Goal: Task Accomplishment & Management: Manage account settings

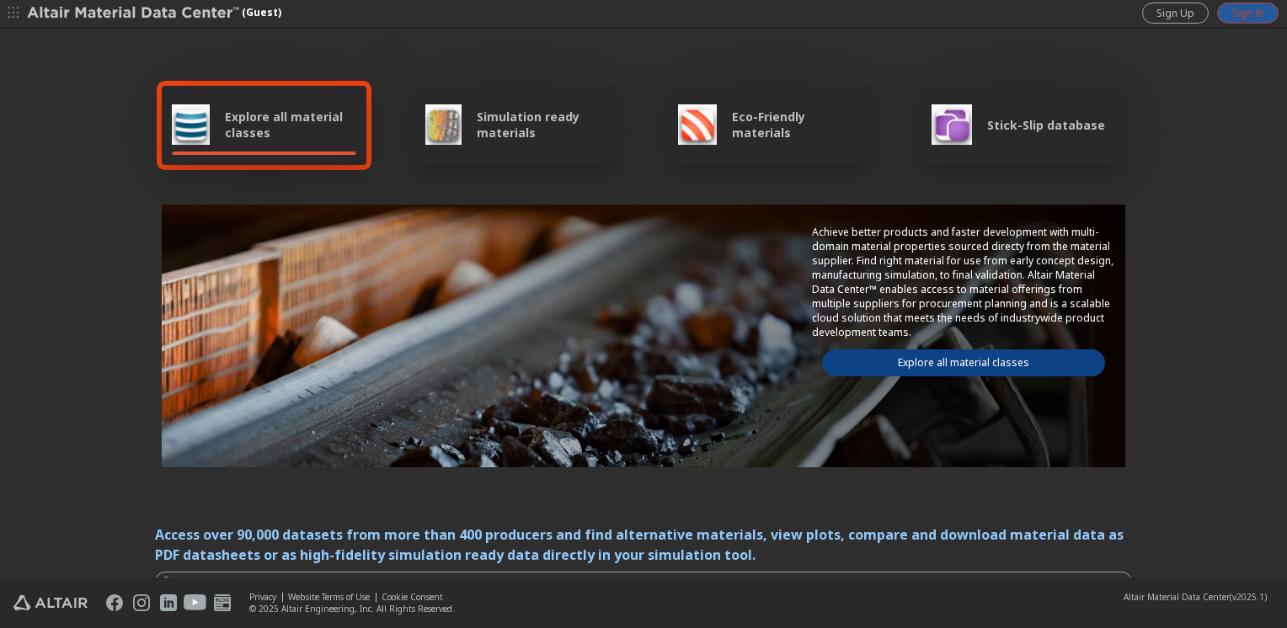
click at [1246, 15] on span "Sign In" at bounding box center [1248, 13] width 33 height 13
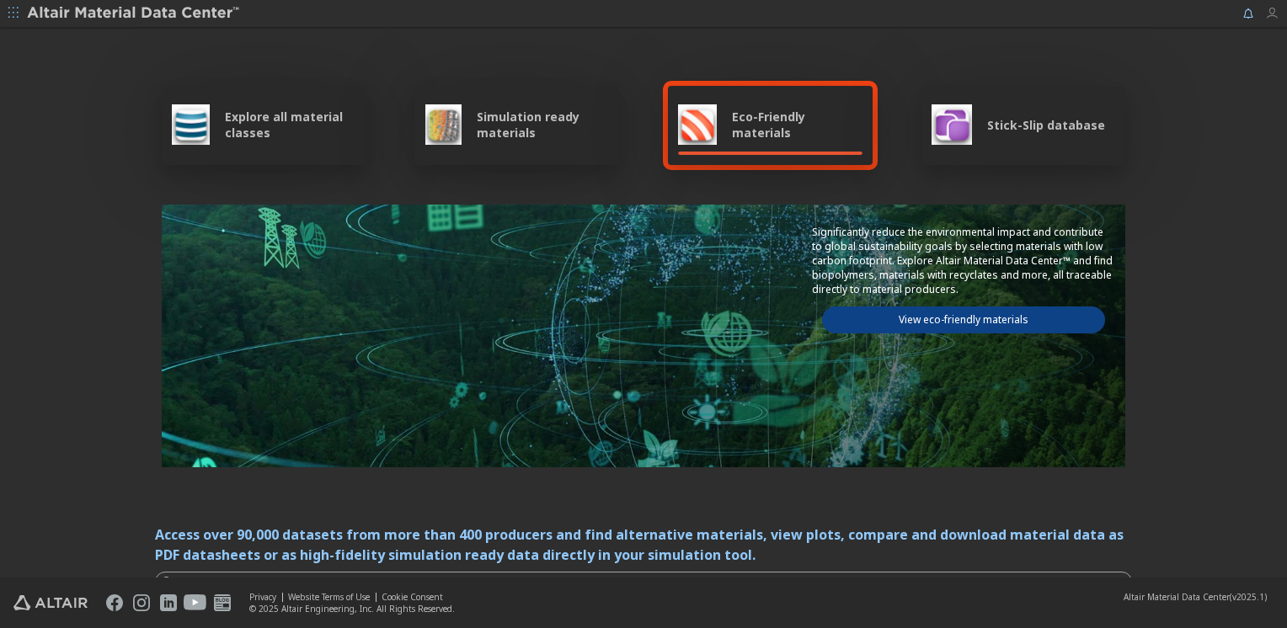
click at [1275, 8] on icon "button" at bounding box center [1271, 13] width 13 height 13
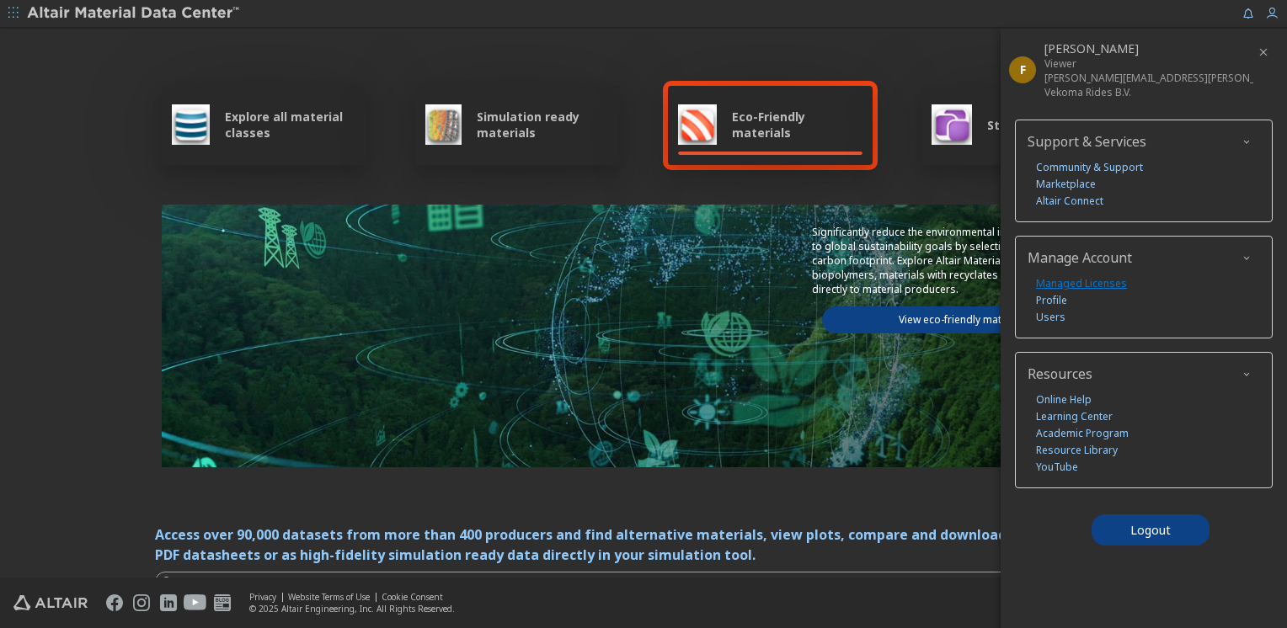
click at [1079, 279] on link "Managed Licenses" at bounding box center [1081, 283] width 91 height 17
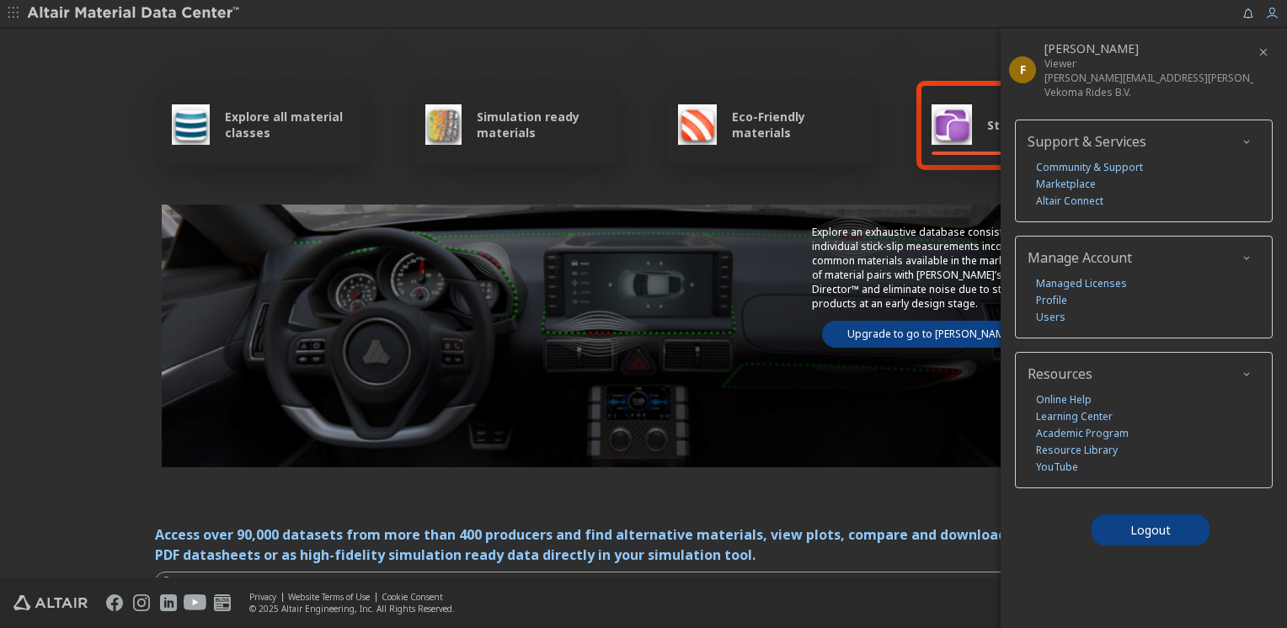
click at [9, 12] on icon "button" at bounding box center [13, 13] width 10 height 10
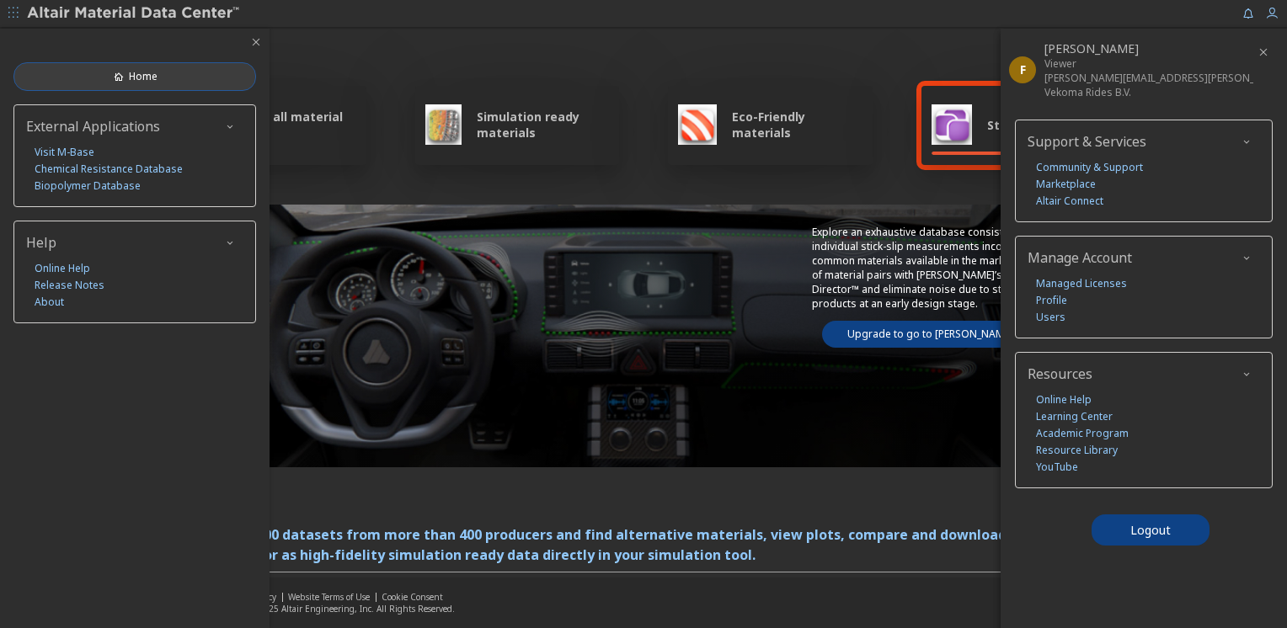
click at [98, 77] on link "Home" at bounding box center [134, 76] width 243 height 29
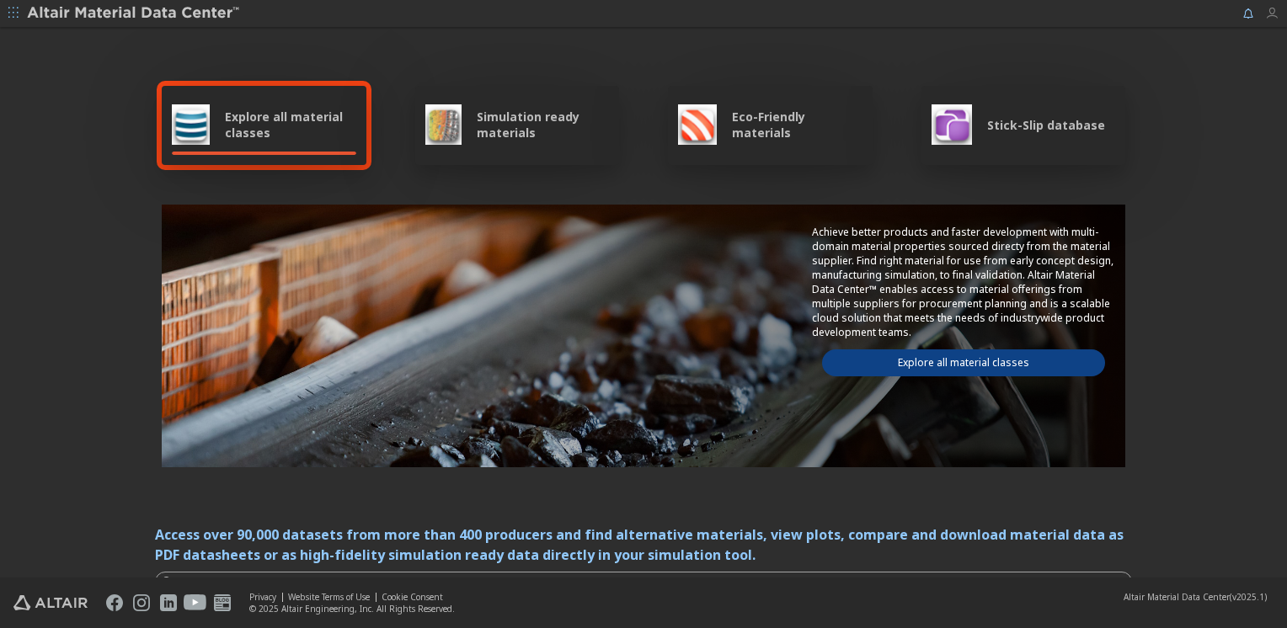
click at [1265, 11] on icon "button" at bounding box center [1271, 13] width 13 height 13
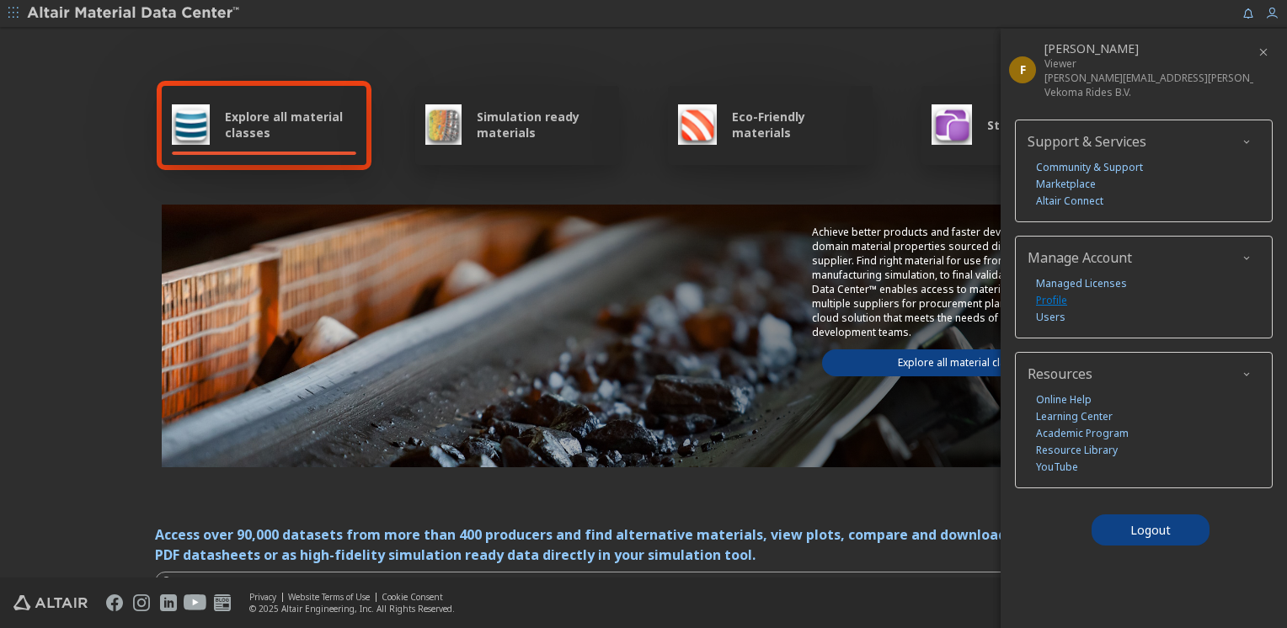
click at [1056, 302] on link "Profile" at bounding box center [1051, 300] width 31 height 17
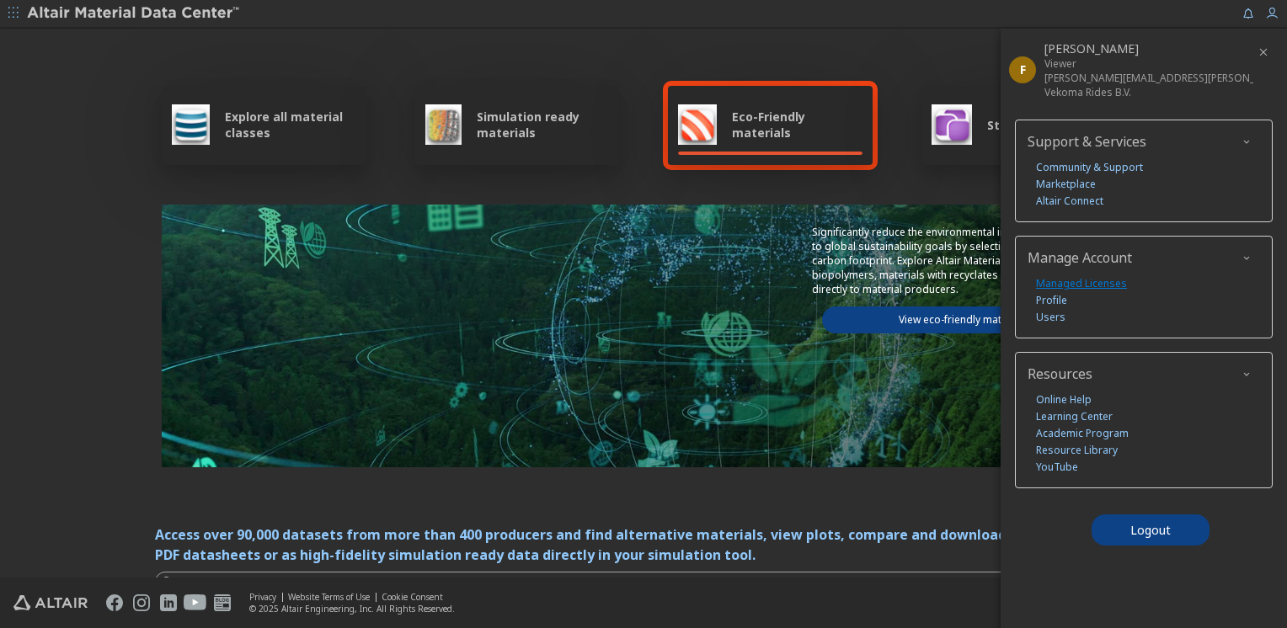
click at [1074, 283] on link "Managed Licenses" at bounding box center [1081, 283] width 91 height 17
